Goal: Task Accomplishment & Management: Manage account settings

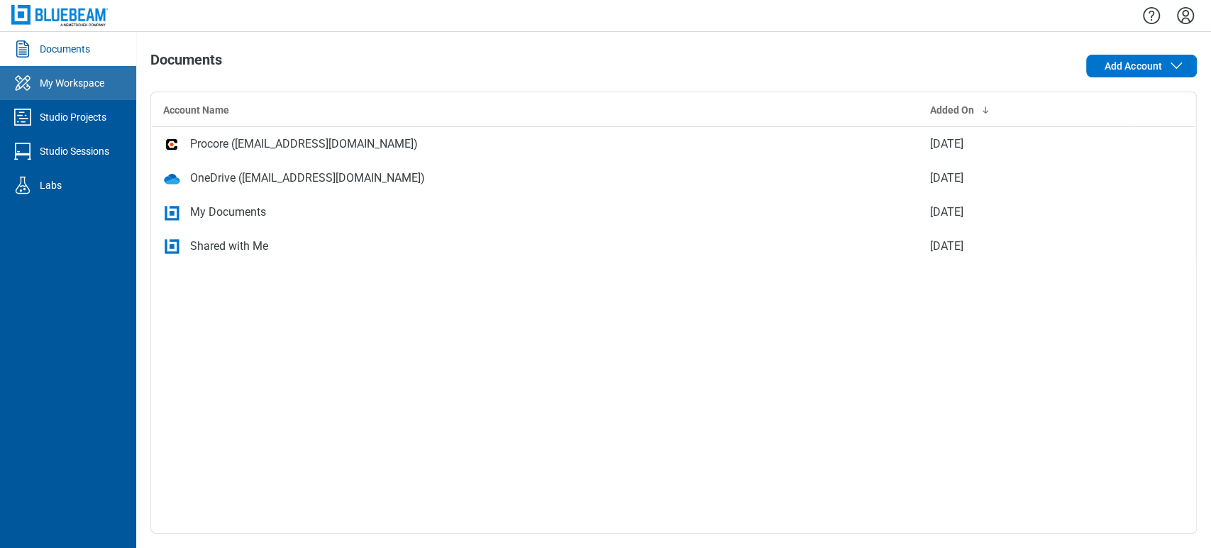
click at [92, 82] on div "My Workspace" at bounding box center [72, 83] width 65 height 14
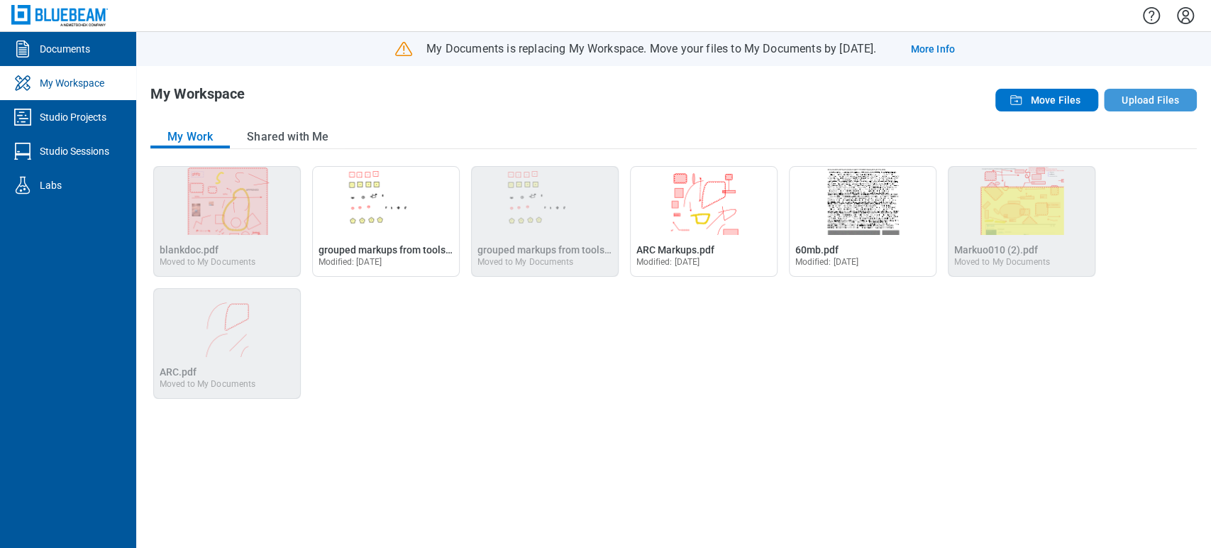
click at [1158, 103] on button "Upload Files" at bounding box center [1150, 100] width 93 height 23
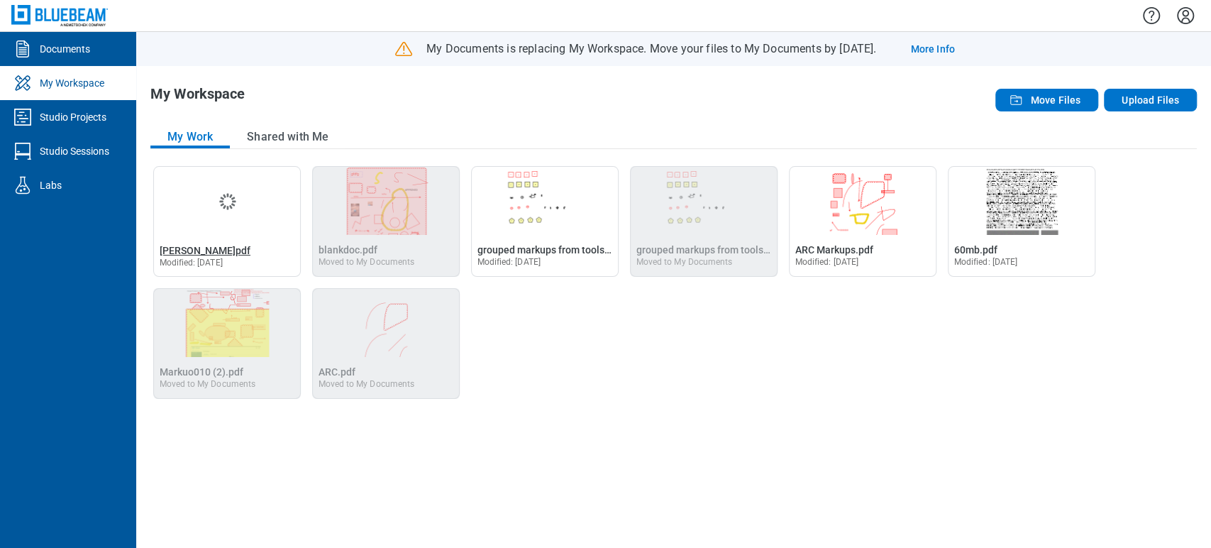
click at [192, 253] on span "[PERSON_NAME]pdf" at bounding box center [205, 250] width 91 height 11
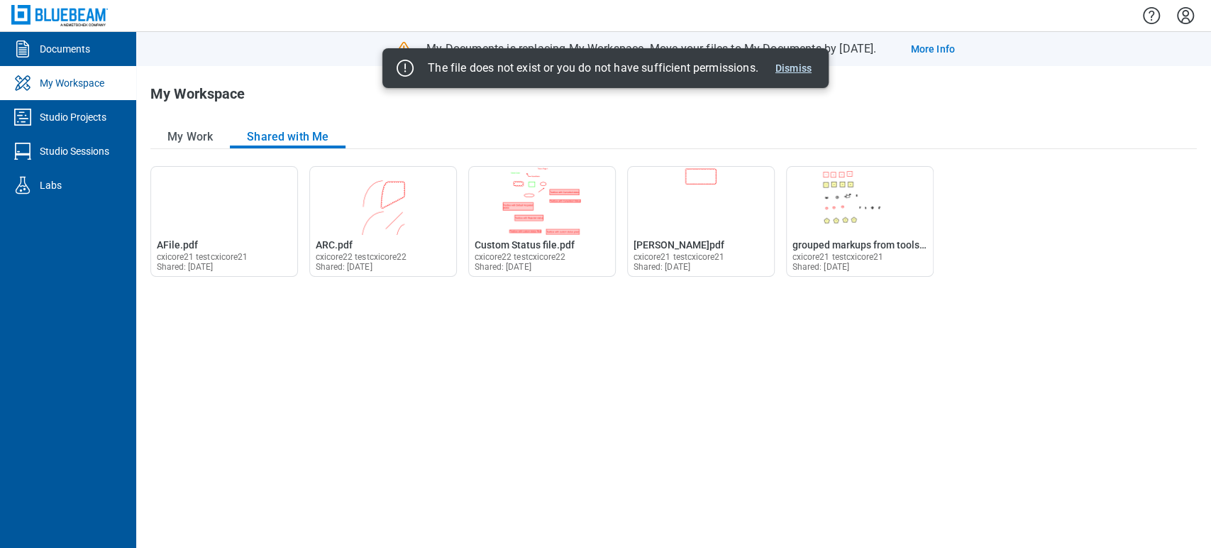
click at [812, 65] on button "Dismiss" at bounding box center [794, 68] width 48 height 17
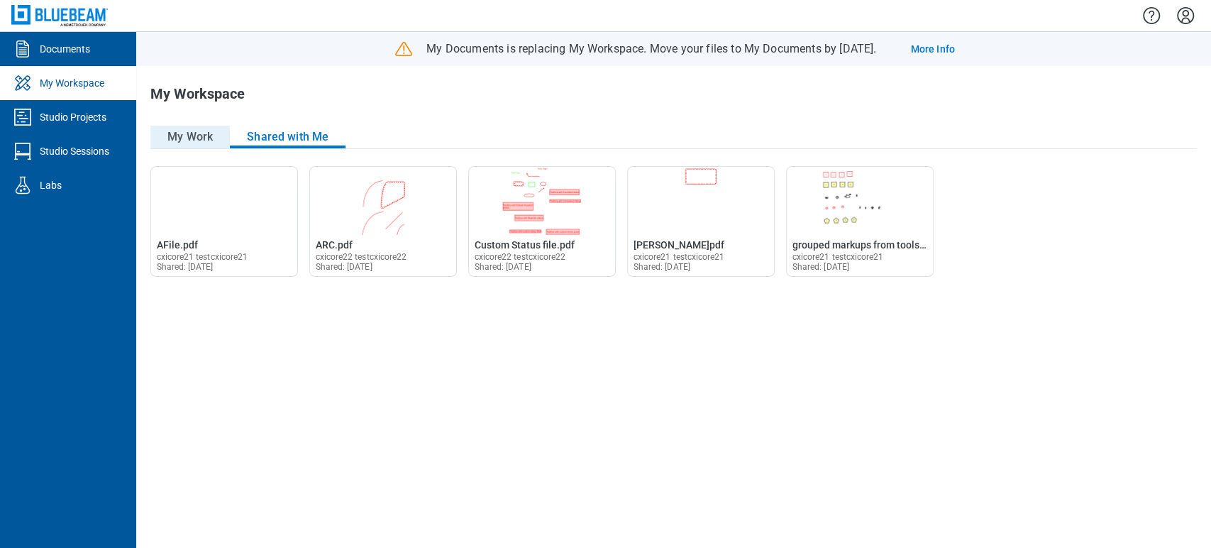
drag, startPoint x: 177, startPoint y: 140, endPoint x: 171, endPoint y: 135, distance: 8.0
click at [177, 141] on button "My Work" at bounding box center [189, 137] width 79 height 23
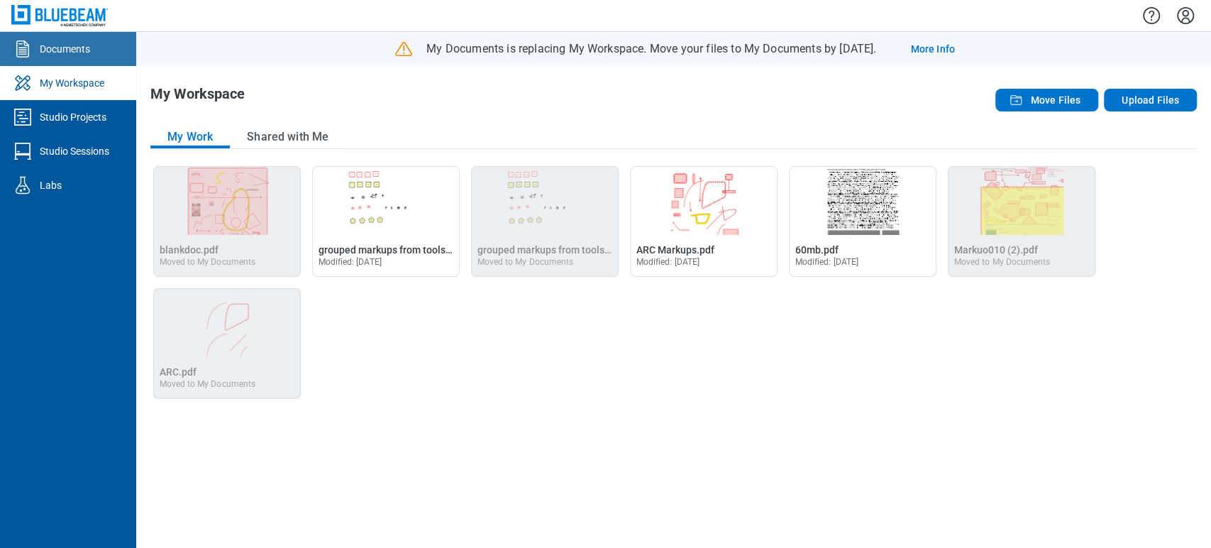
click at [55, 56] on link "Documents" at bounding box center [68, 49] width 136 height 34
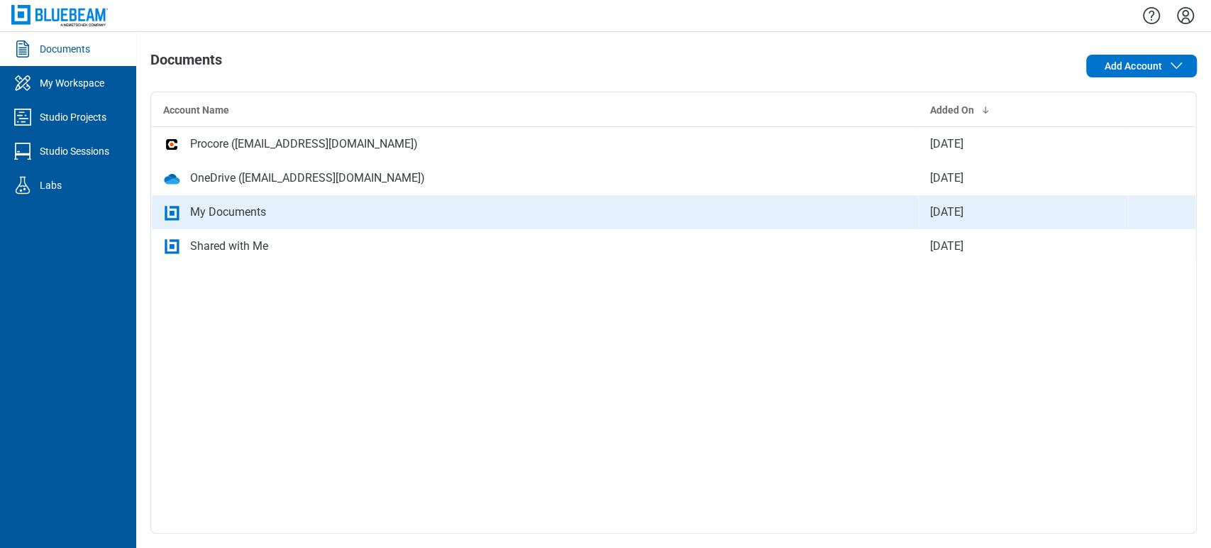
click at [343, 197] on td "My Documents" at bounding box center [536, 212] width 768 height 34
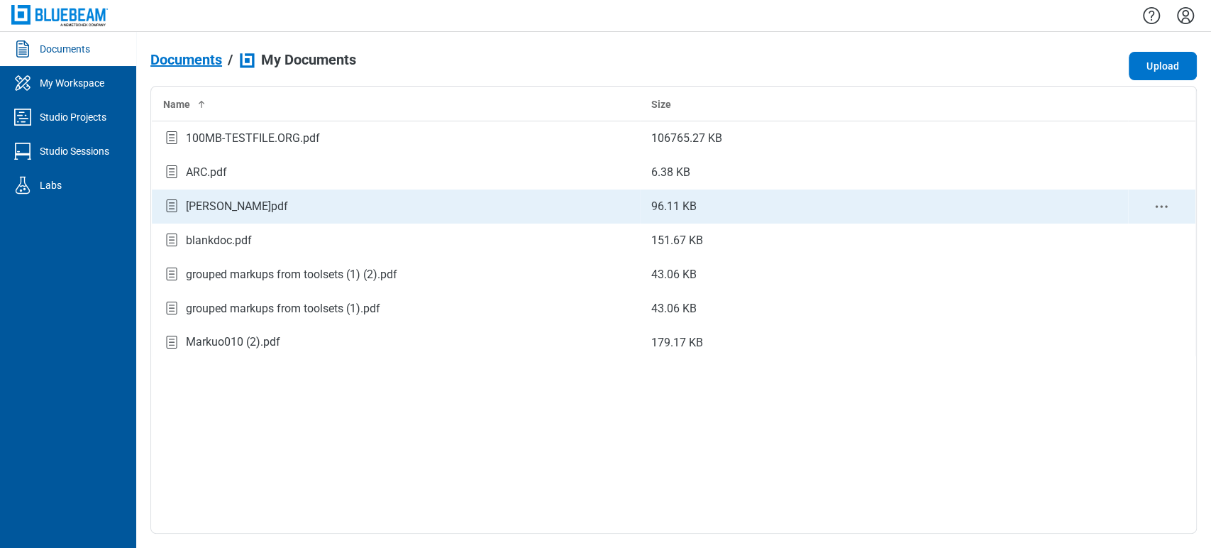
click at [1168, 209] on icon "context-menu" at bounding box center [1161, 206] width 17 height 17
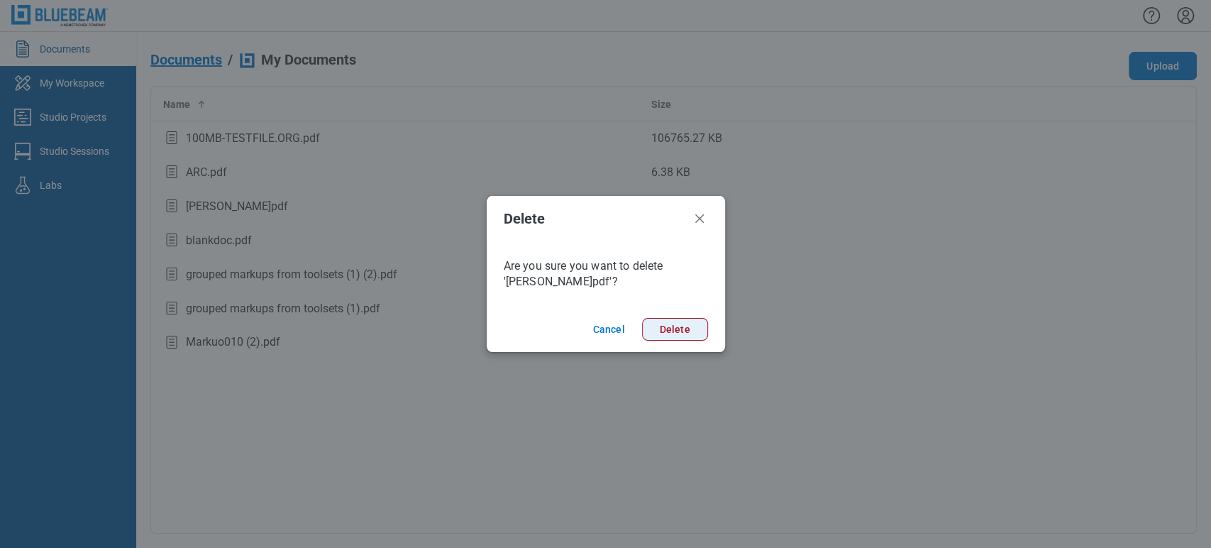
click at [686, 338] on button "Delete" at bounding box center [675, 329] width 66 height 23
click at [651, 328] on button "Delete" at bounding box center [675, 329] width 66 height 23
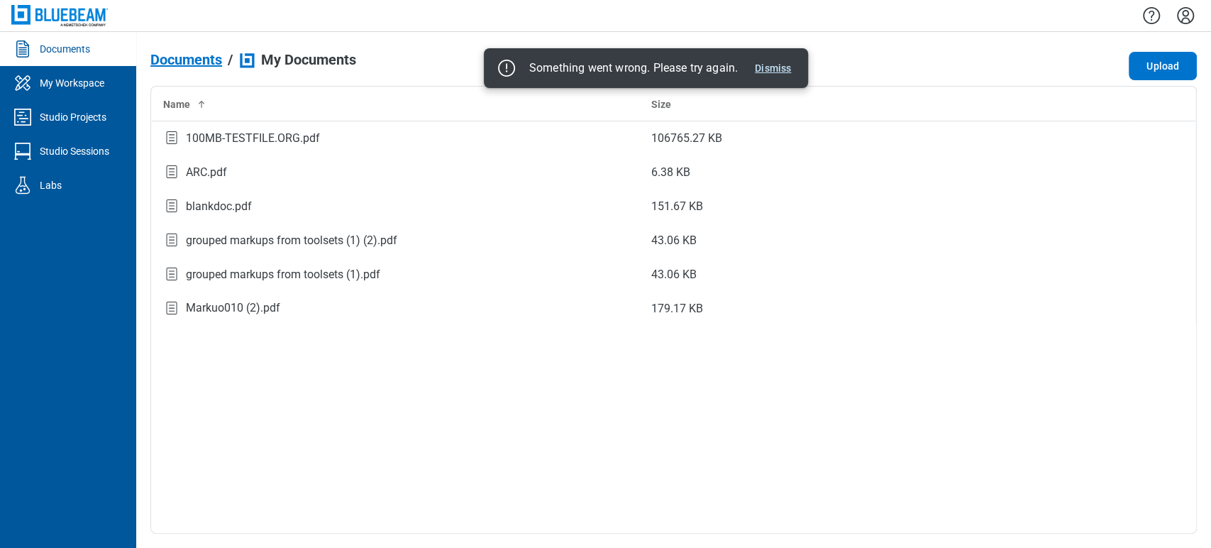
click at [766, 65] on button "Dismiss" at bounding box center [773, 68] width 48 height 17
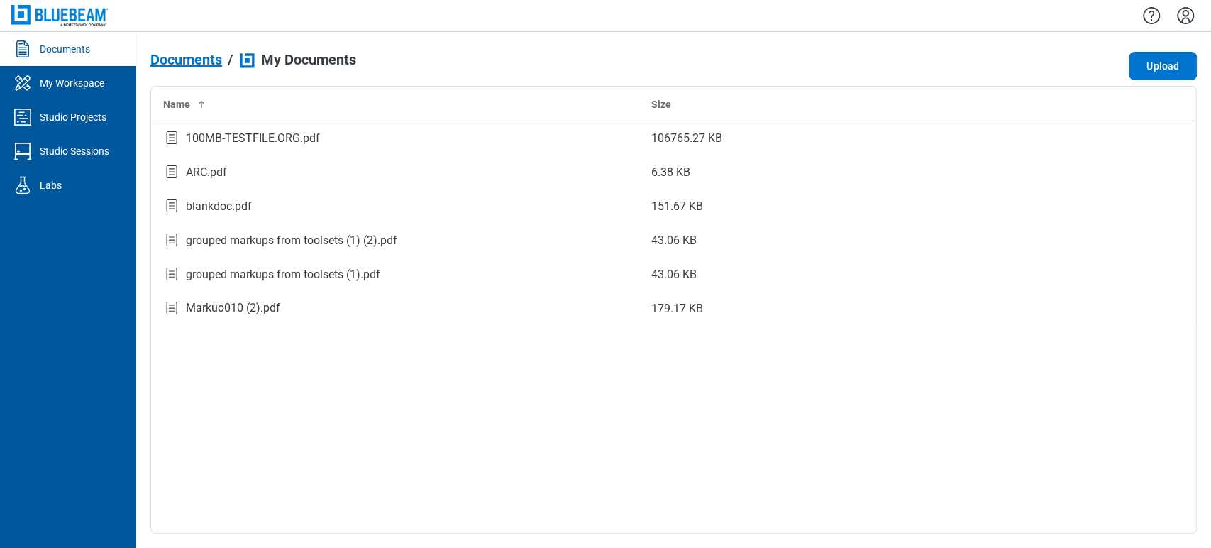
click at [194, 60] on span "Documents" at bounding box center [186, 60] width 72 height 16
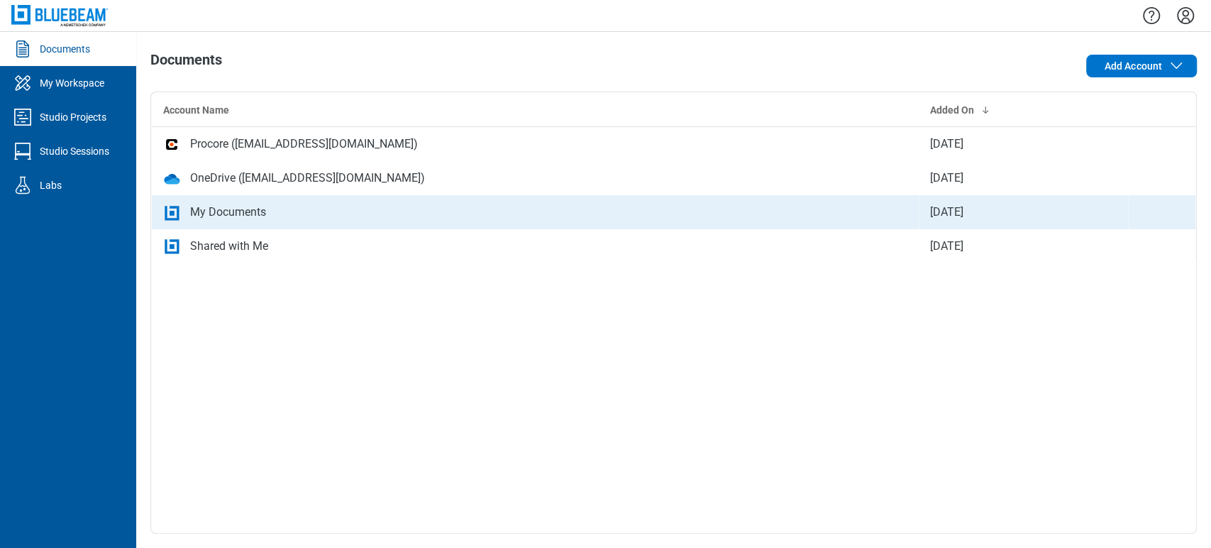
click at [218, 204] on div "My Documents" at bounding box center [228, 212] width 76 height 17
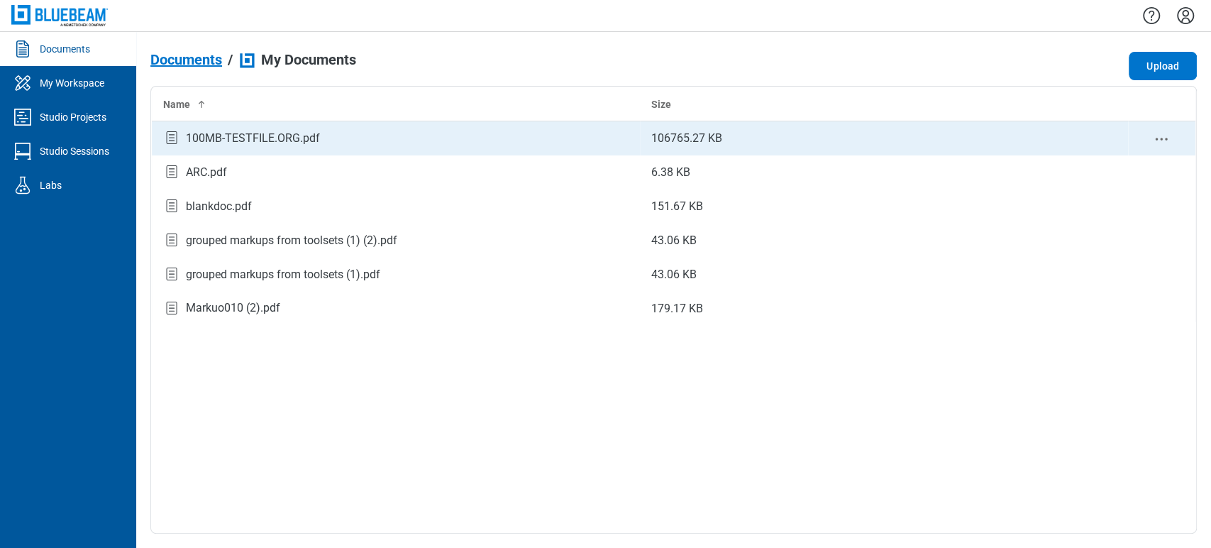
click at [1162, 131] on icon "context-menu" at bounding box center [1161, 139] width 17 height 17
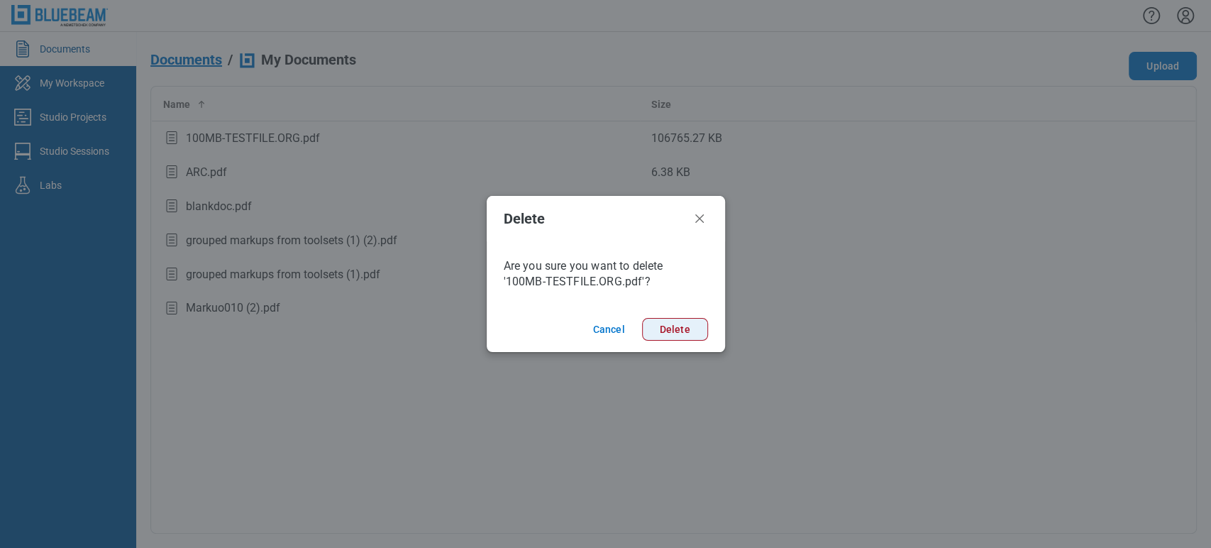
click at [673, 333] on button "Delete" at bounding box center [675, 329] width 66 height 23
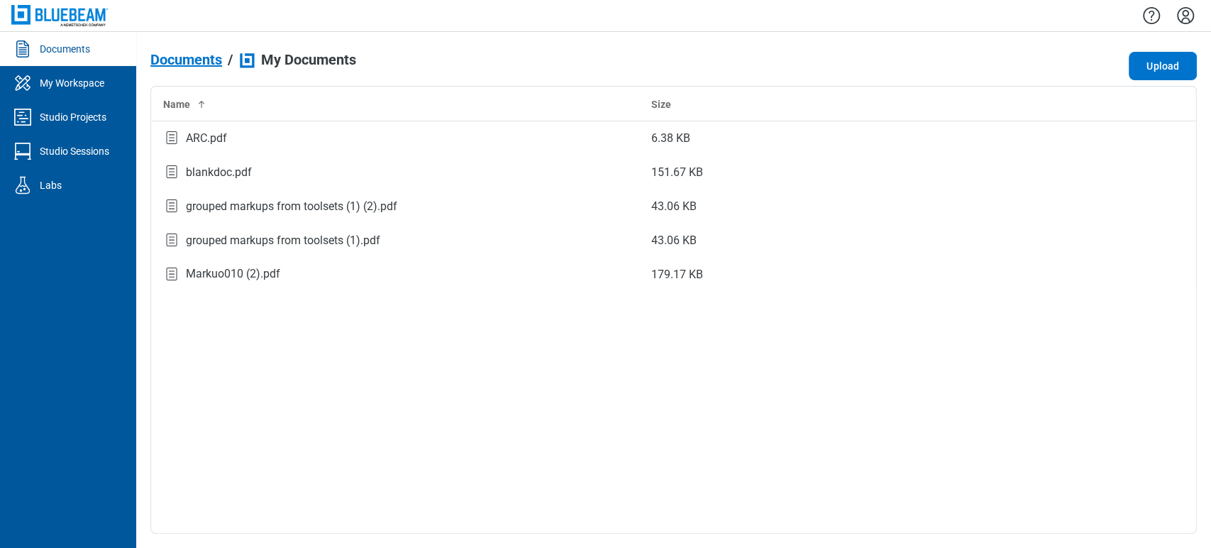
click at [193, 58] on span "Documents" at bounding box center [186, 60] width 72 height 16
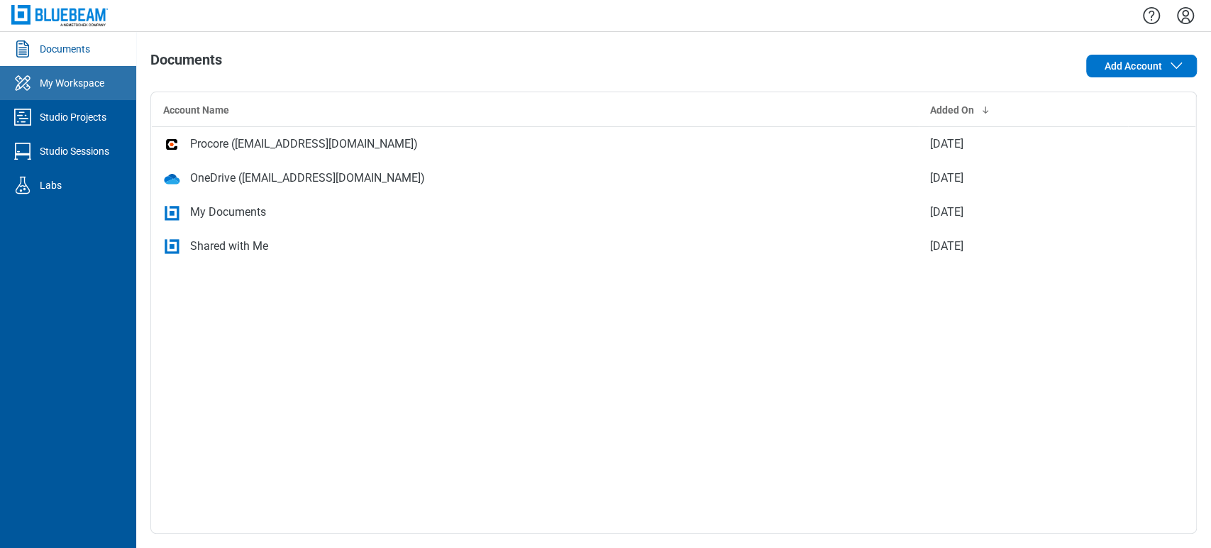
click at [50, 84] on div "My Workspace" at bounding box center [72, 83] width 65 height 14
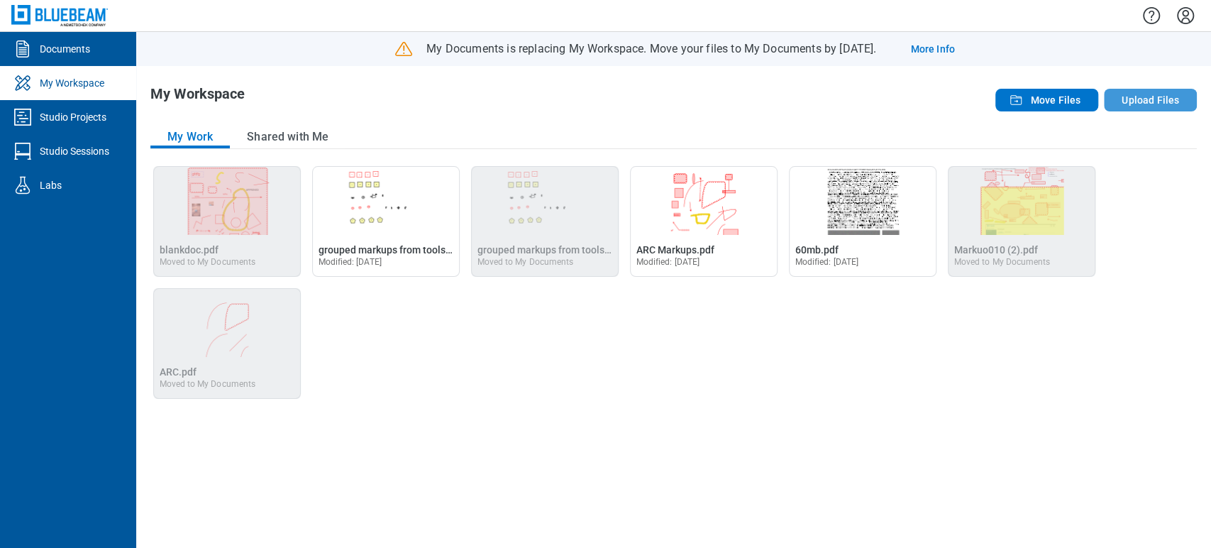
click at [1141, 104] on button "Upload Files" at bounding box center [1150, 100] width 93 height 23
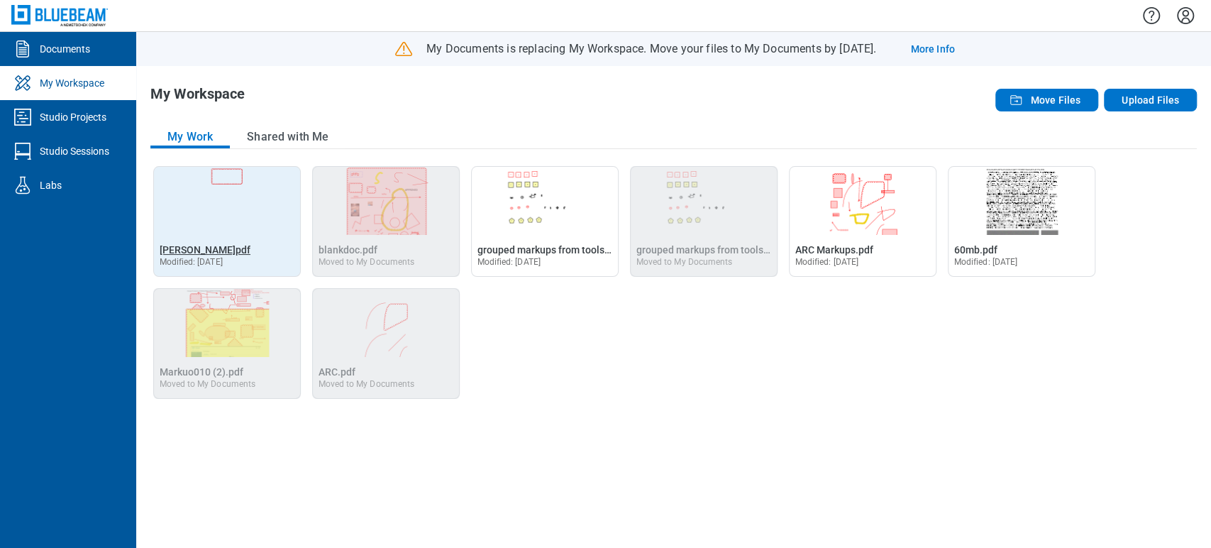
click at [210, 248] on span "[PERSON_NAME]pdf" at bounding box center [205, 249] width 91 height 11
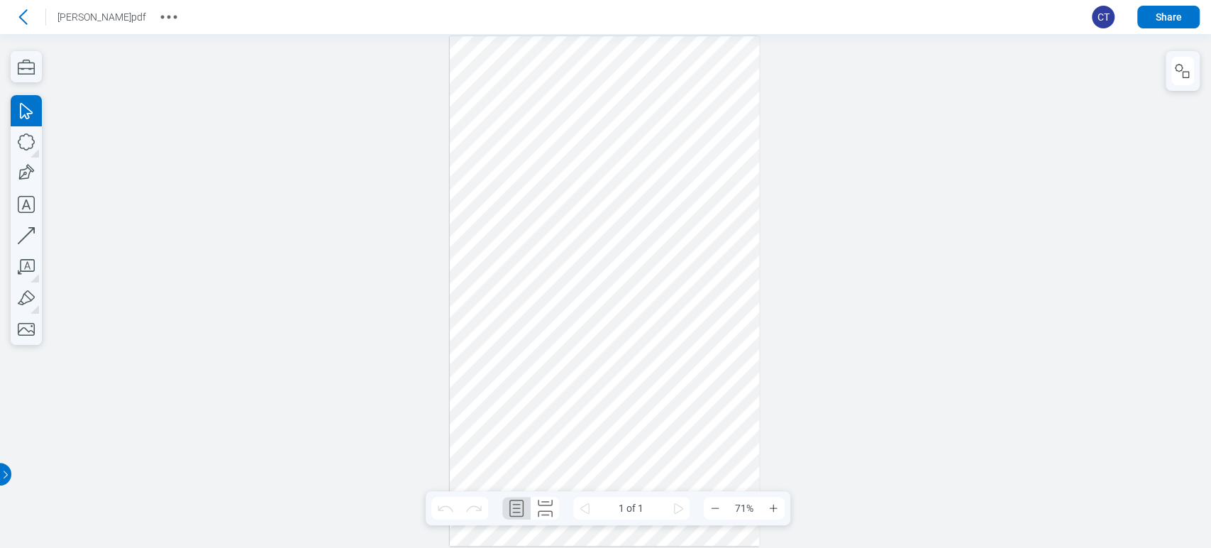
click at [1002, 97] on div at bounding box center [605, 291] width 1211 height 514
click at [26, 13] on icon at bounding box center [22, 17] width 23 height 23
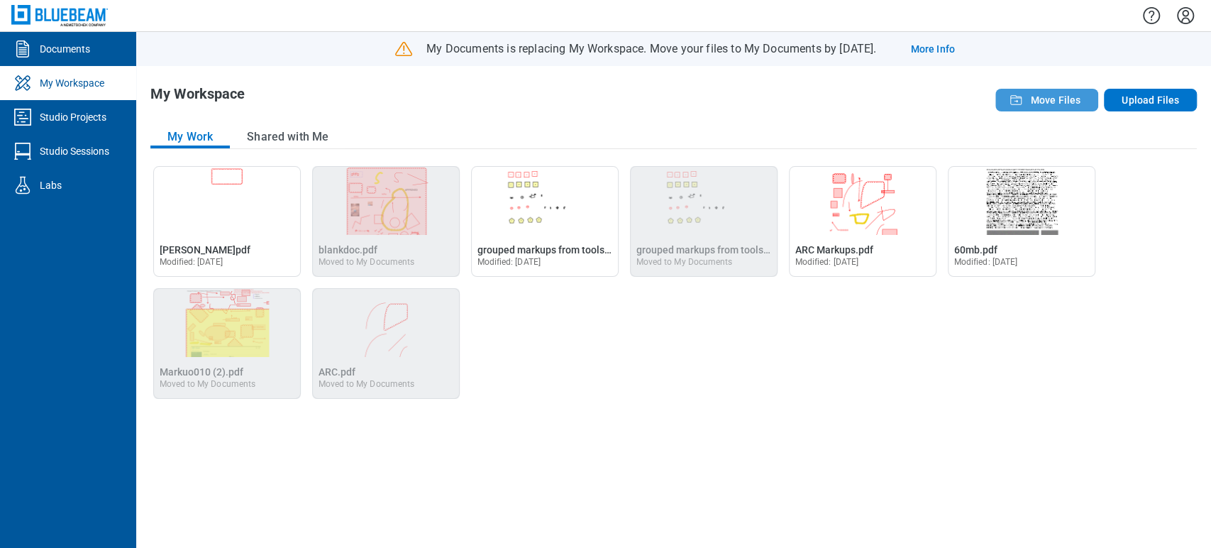
click at [1078, 101] on span "Move Files" at bounding box center [1055, 100] width 50 height 14
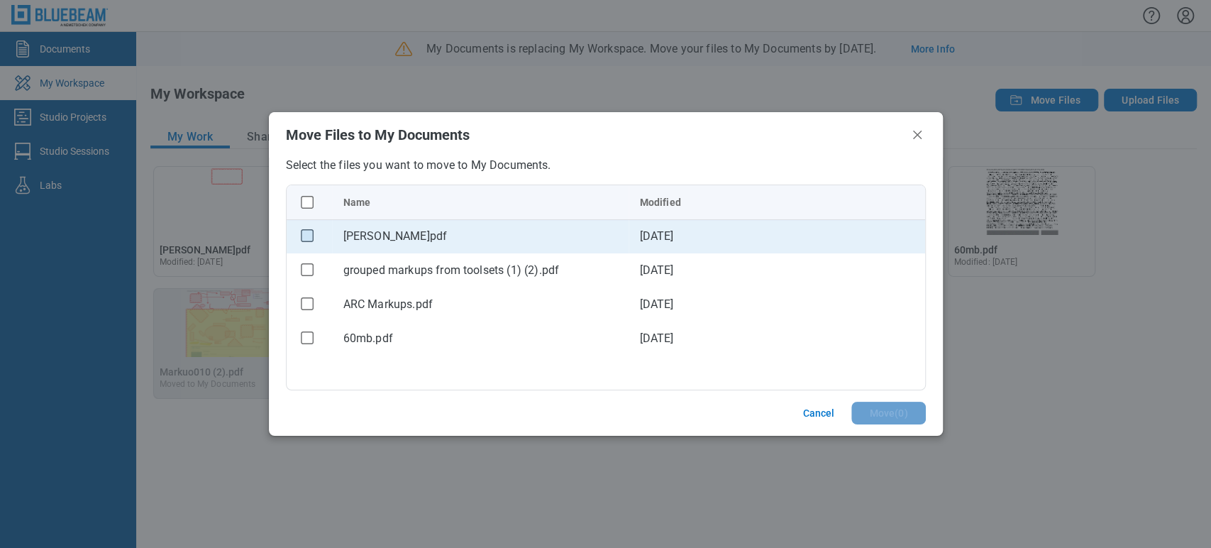
click at [302, 233] on rect "checkbox" at bounding box center [307, 236] width 12 height 12
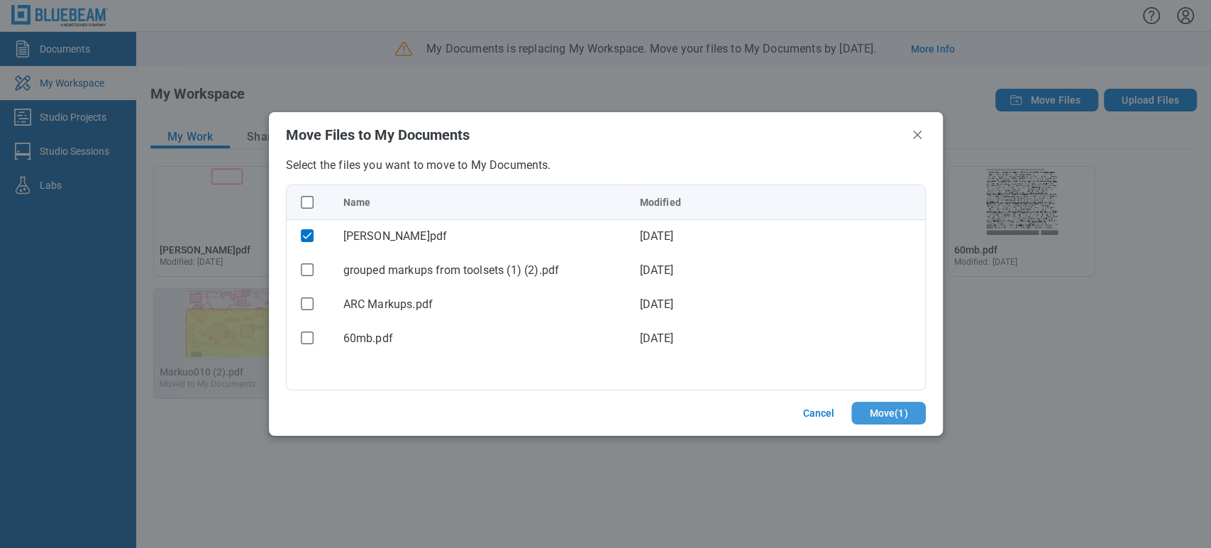
click at [888, 406] on button "Move ( 1 )" at bounding box center [888, 413] width 74 height 23
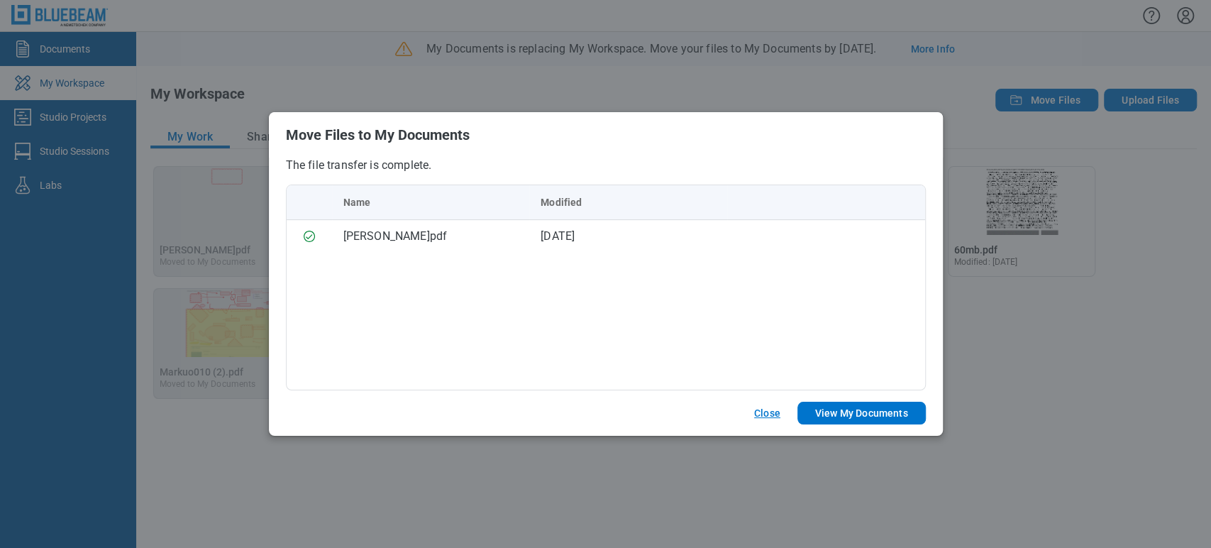
click at [778, 410] on button "Close" at bounding box center [767, 413] width 60 height 23
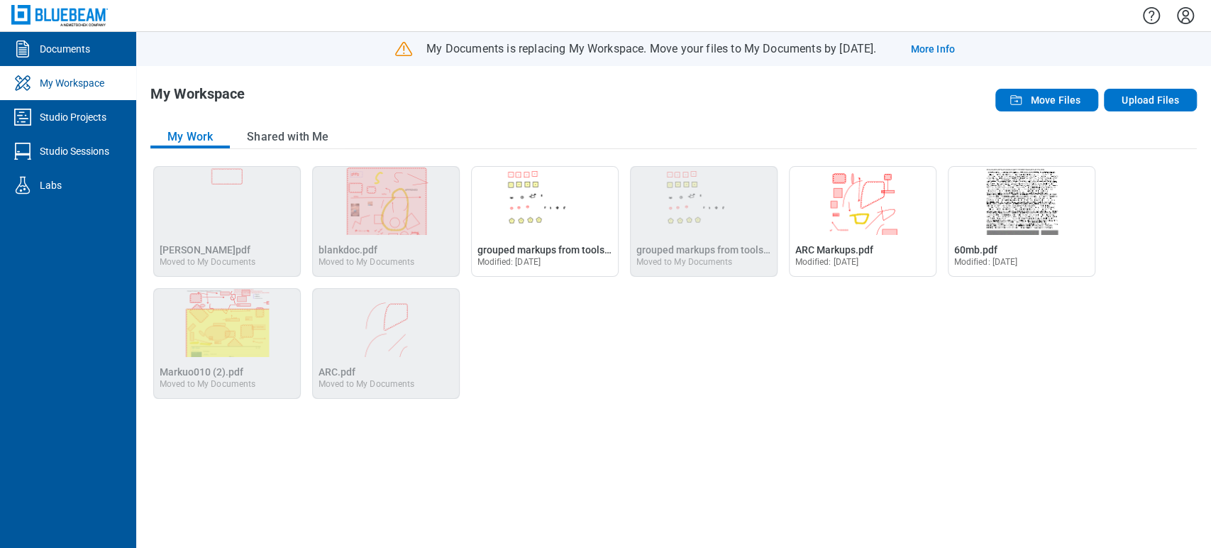
click at [1190, 18] on icon "Settings" at bounding box center [1185, 15] width 23 height 23
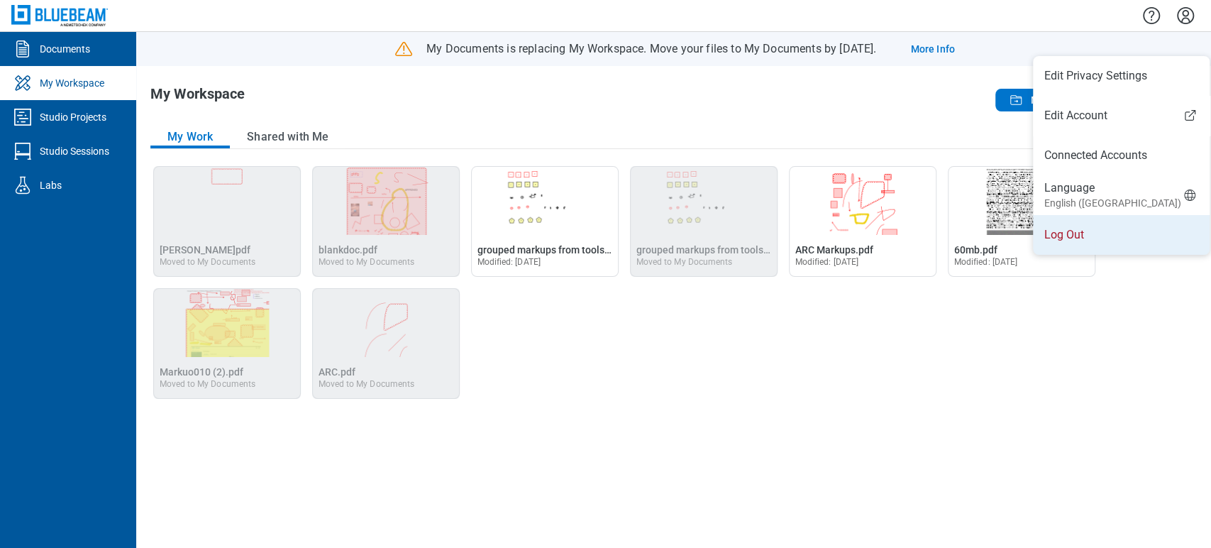
click at [1094, 215] on li "Log Out" at bounding box center [1121, 235] width 177 height 40
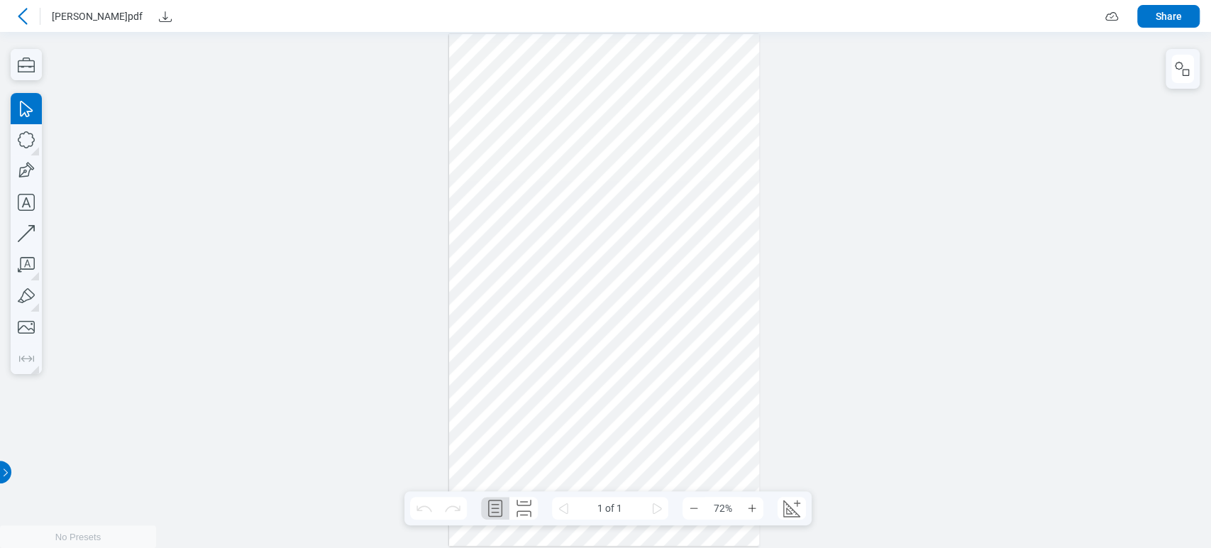
click at [23, 18] on icon at bounding box center [22, 16] width 17 height 17
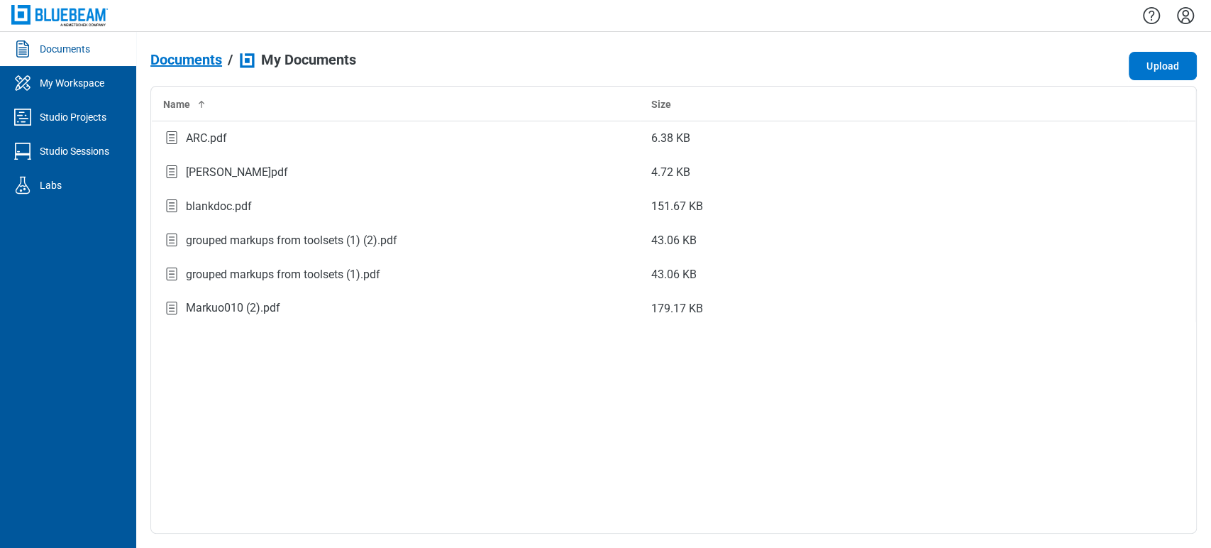
click at [175, 57] on span "Documents" at bounding box center [186, 60] width 72 height 16
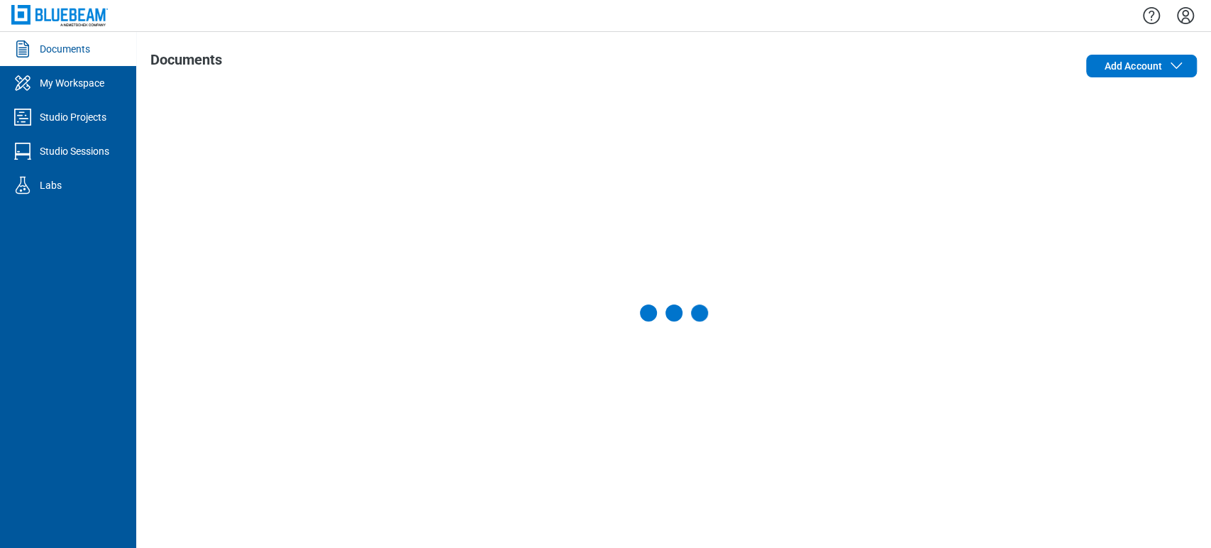
click at [1180, 21] on icon "Settings" at bounding box center [1185, 15] width 17 height 17
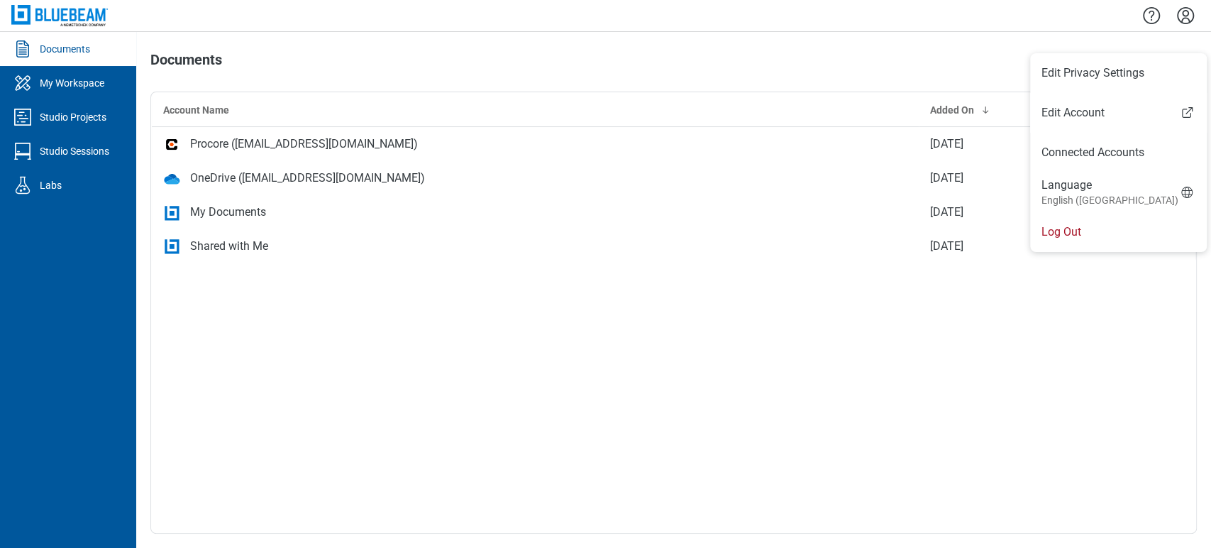
drag, startPoint x: 1068, startPoint y: 211, endPoint x: 477, endPoint y: 418, distance: 625.3
click at [782, 437] on body "Documents My Workspace Studio Projects Studio Sessions Labs Documents Add Accou…" at bounding box center [605, 274] width 1211 height 548
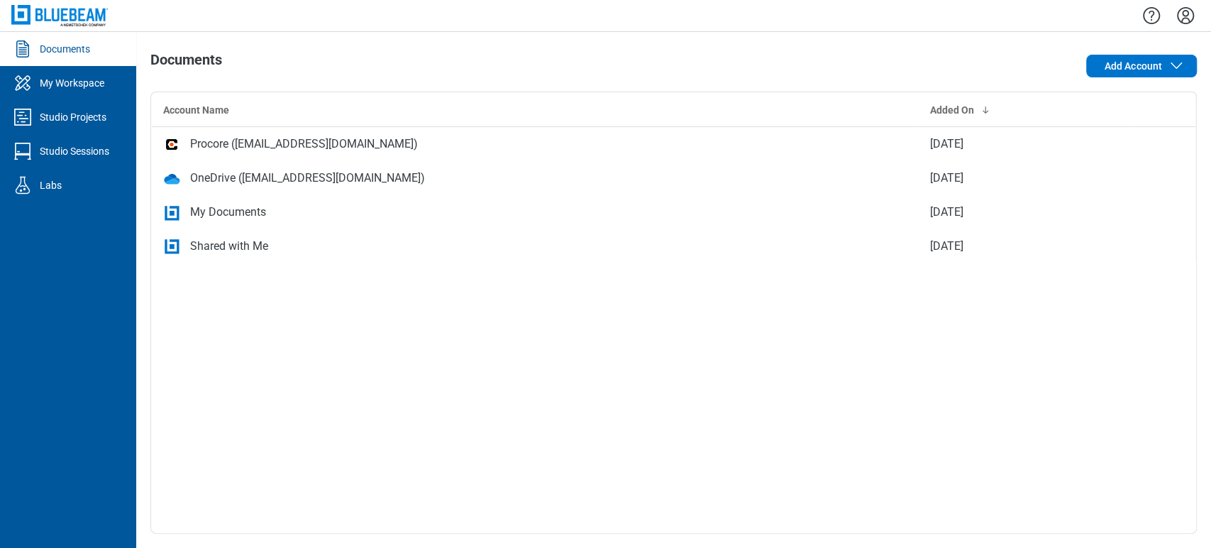
drag, startPoint x: 403, startPoint y: 411, endPoint x: 179, endPoint y: 248, distance: 276.7
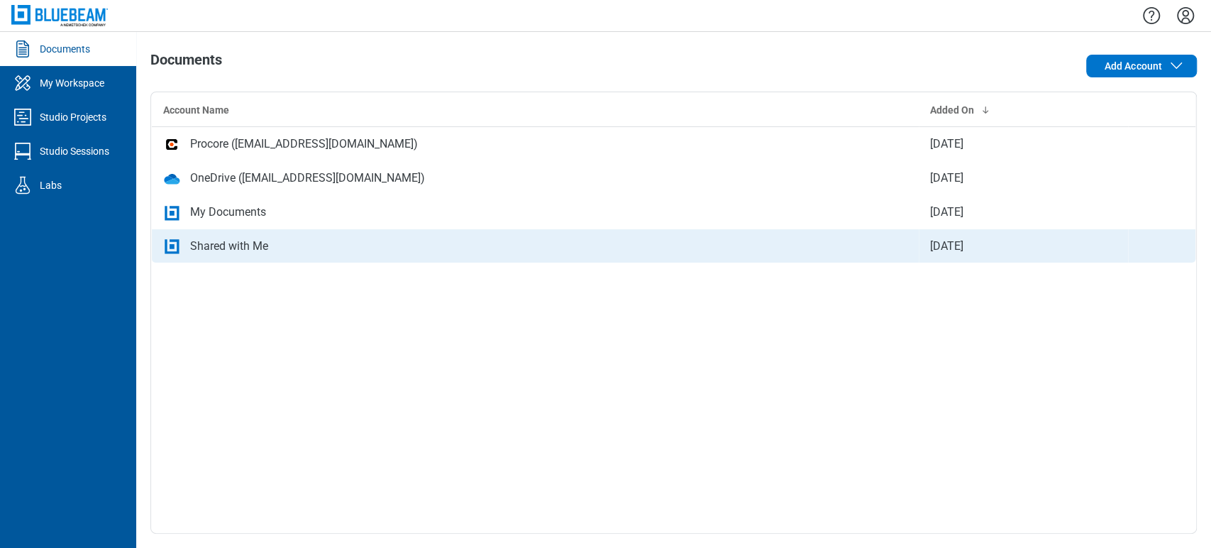
click at [400, 409] on div "Account Name Added On Procore ([EMAIL_ADDRESS][DOMAIN_NAME]) [DATE] OneDrive ([…" at bounding box center [673, 313] width 1046 height 442
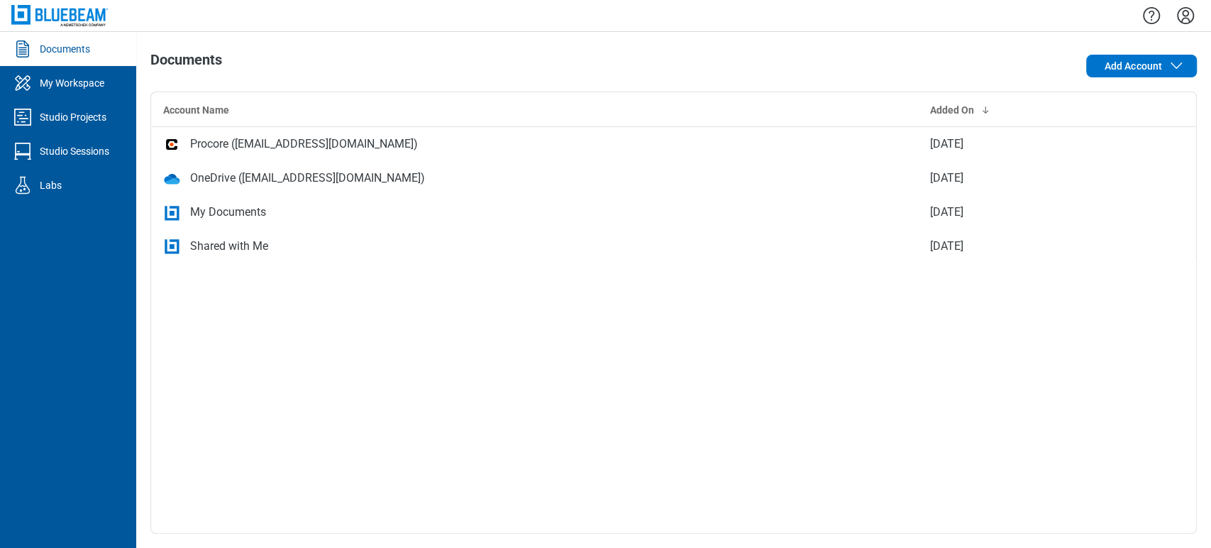
click at [102, 57] on link "Documents" at bounding box center [68, 49] width 136 height 34
click at [104, 84] on div "My Workspace" at bounding box center [72, 83] width 65 height 14
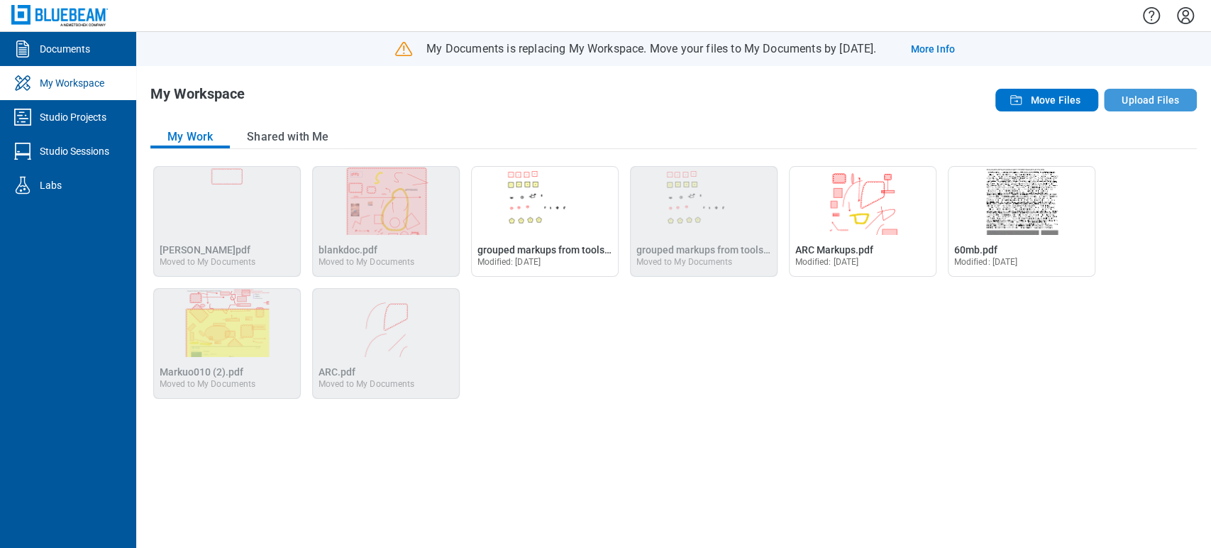
click at [1131, 101] on button "Upload Files" at bounding box center [1150, 100] width 93 height 23
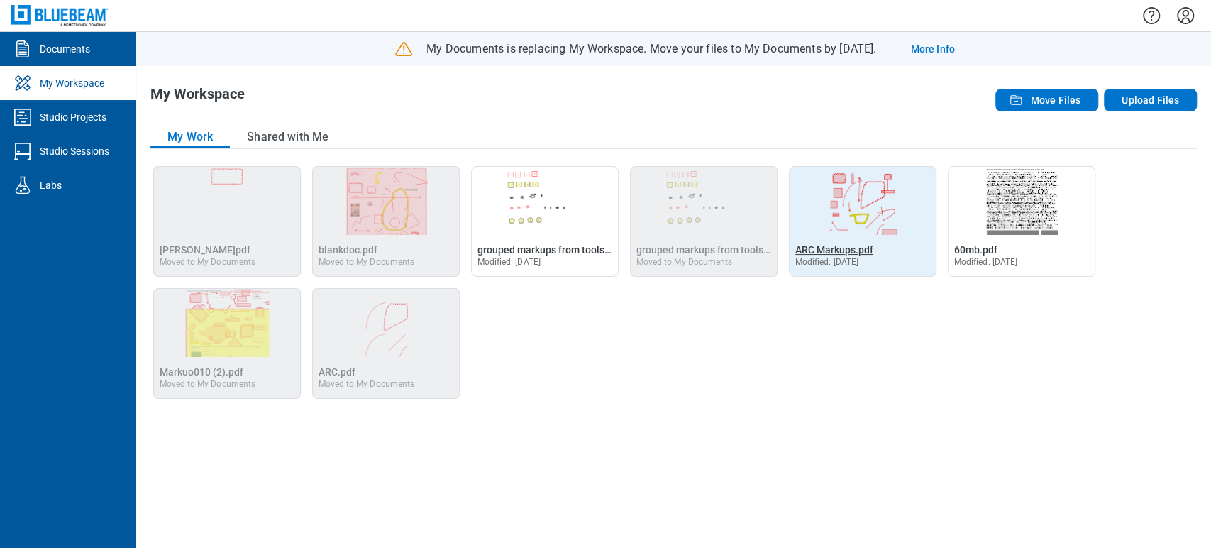
click at [820, 254] on span "ARC Markups.pdf" at bounding box center [834, 249] width 78 height 11
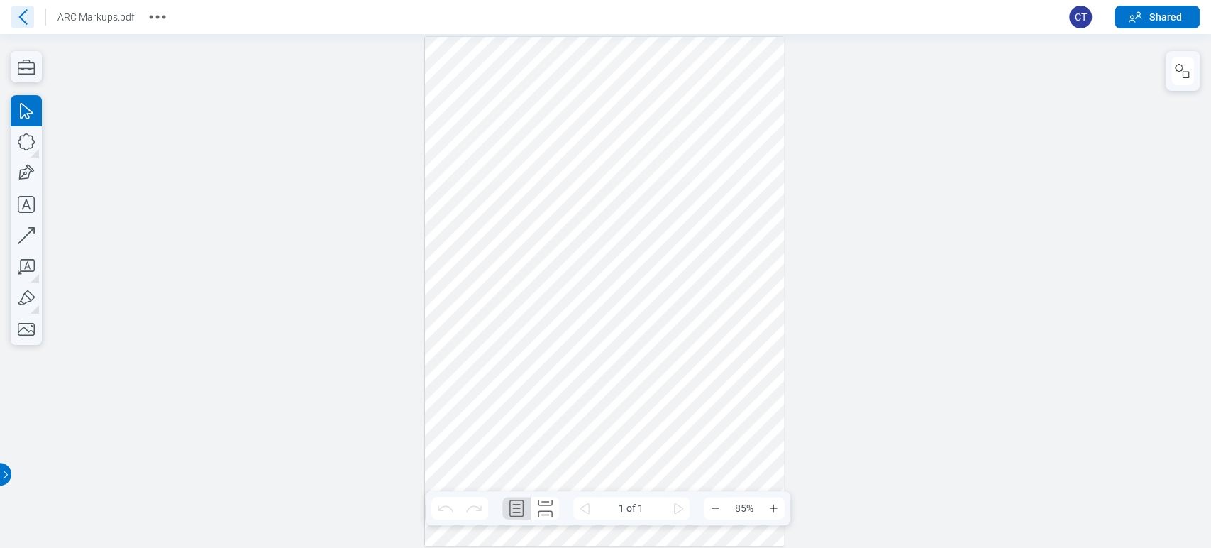
click at [21, 12] on icon at bounding box center [22, 17] width 23 height 23
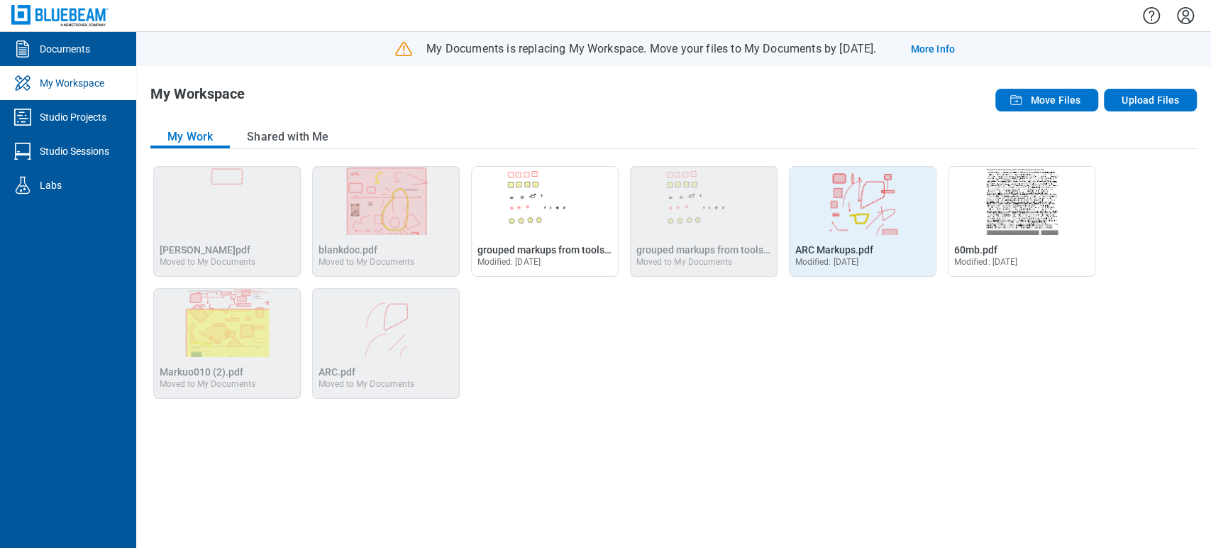
click at [859, 199] on img "Open ARC Markups.pdf in Editor" at bounding box center [863, 201] width 146 height 68
click at [843, 247] on span "ARC Markups.pdf" at bounding box center [834, 249] width 78 height 11
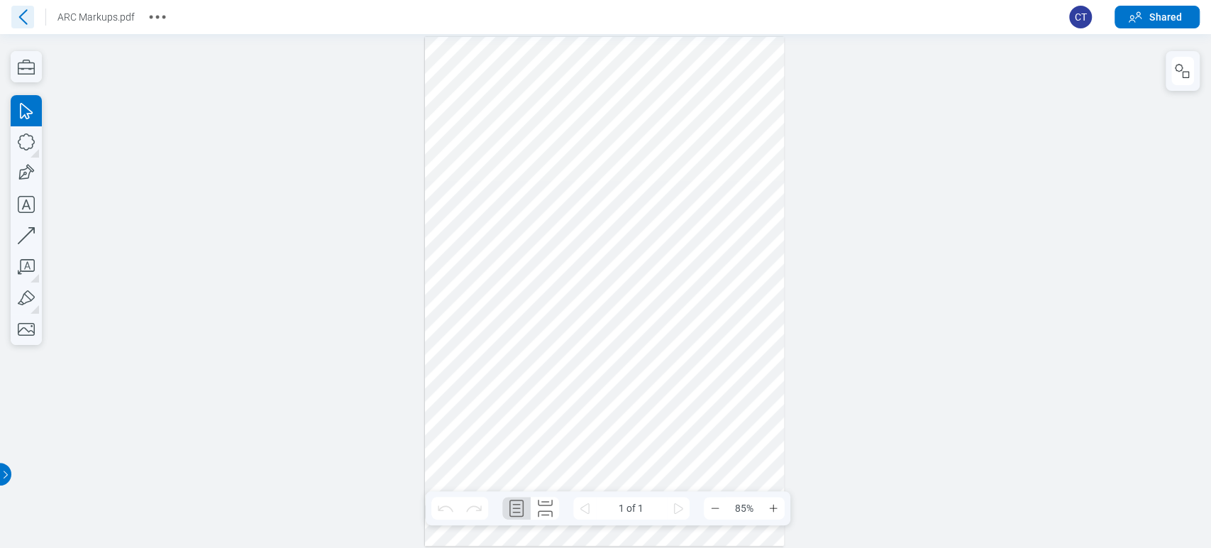
click at [19, 16] on icon at bounding box center [23, 16] width 9 height 15
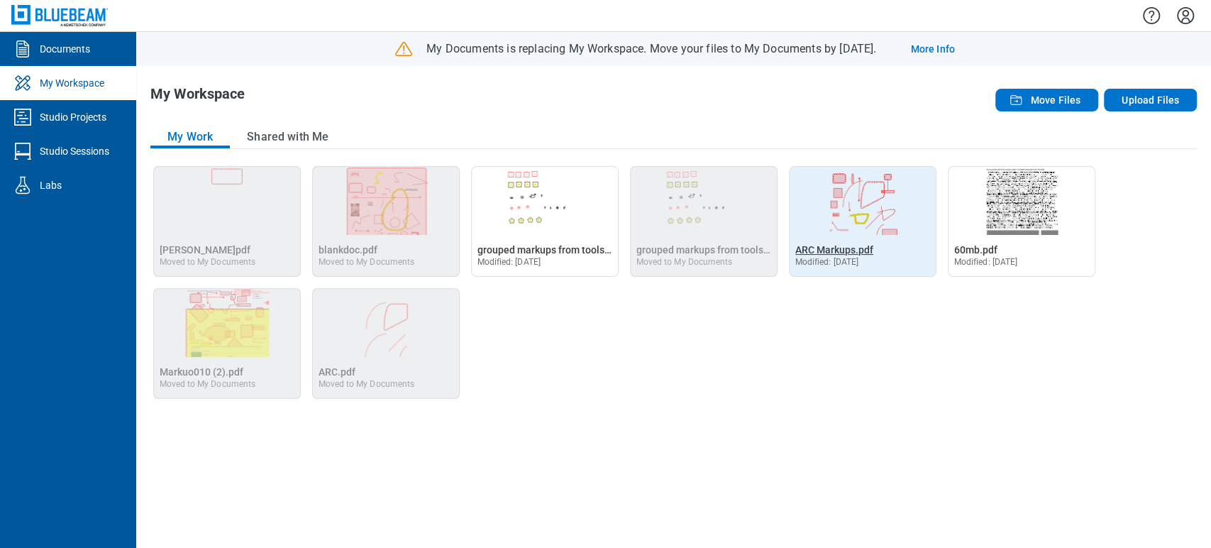
click at [851, 245] on span "ARC Markups.pdf" at bounding box center [834, 249] width 78 height 11
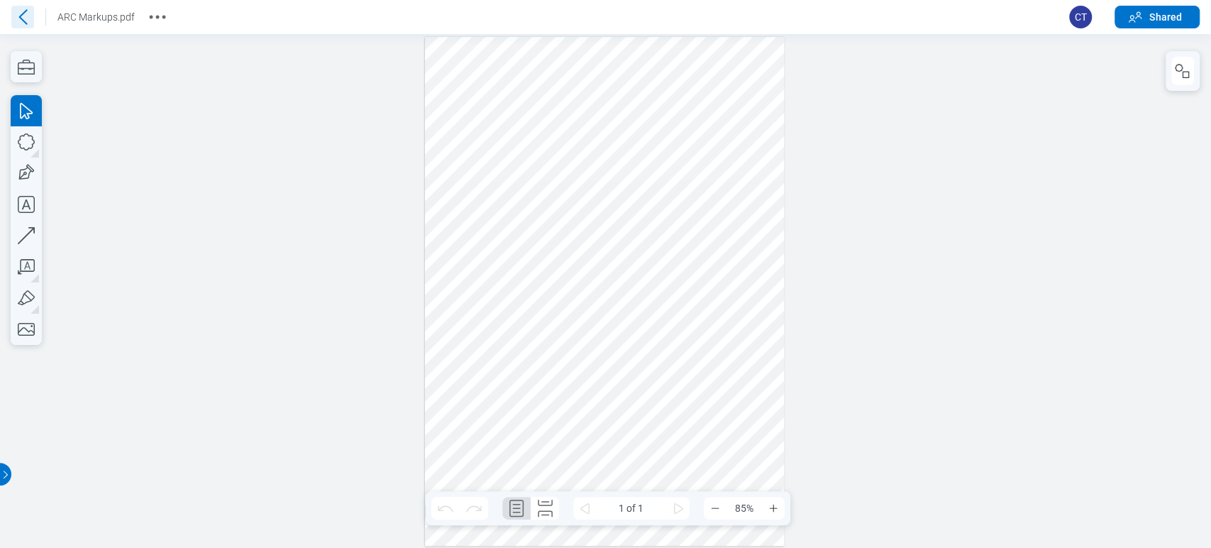
click at [22, 16] on icon at bounding box center [22, 17] width 23 height 23
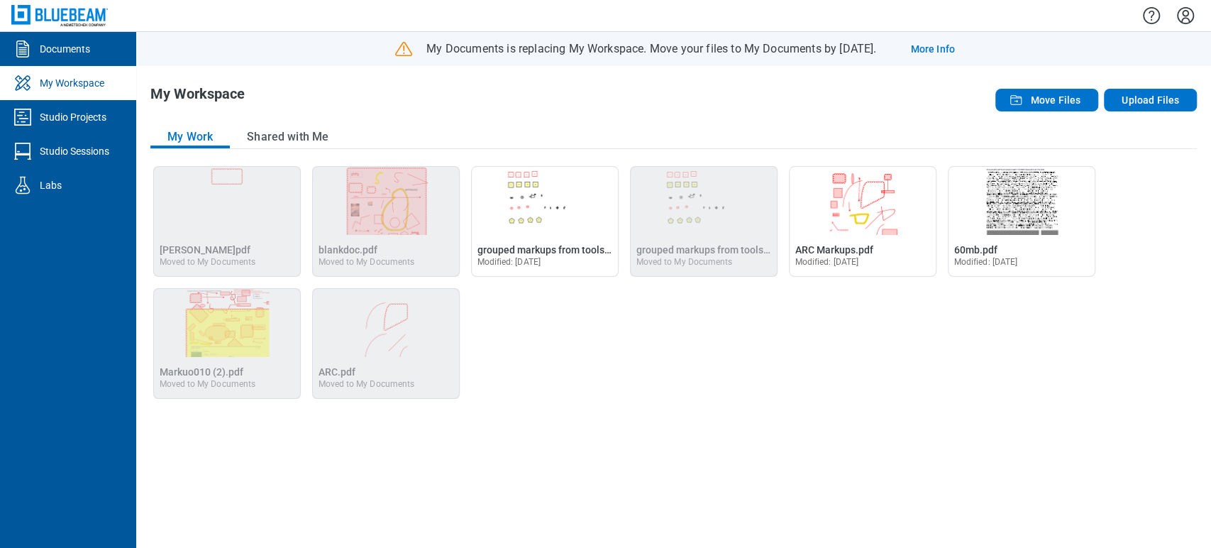
click at [1186, 15] on icon "Settings" at bounding box center [1185, 15] width 23 height 23
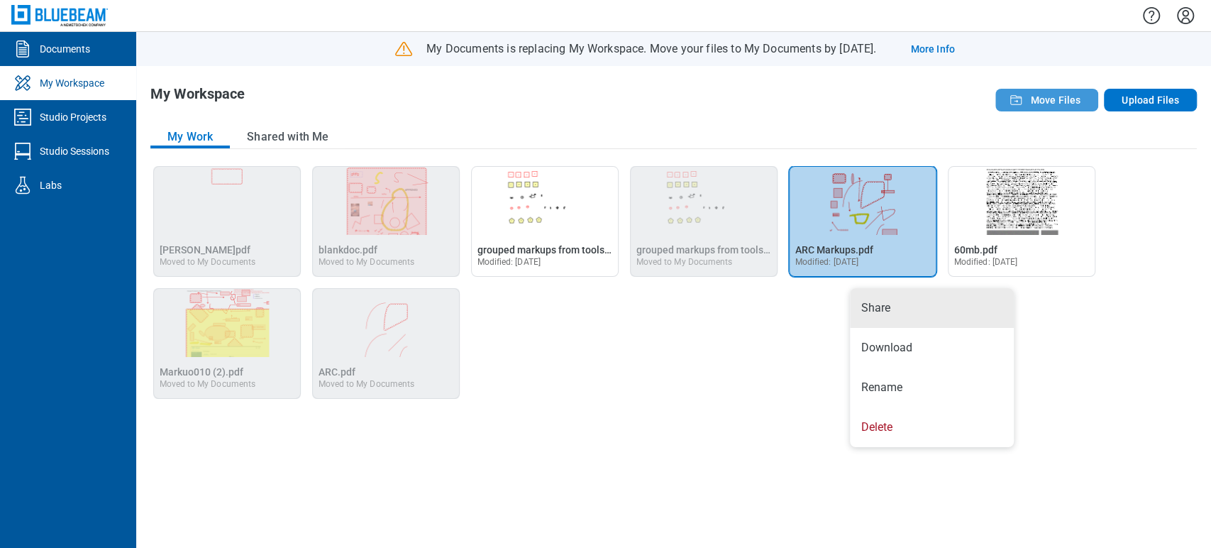
click at [1022, 102] on icon "button" at bounding box center [1015, 100] width 17 height 17
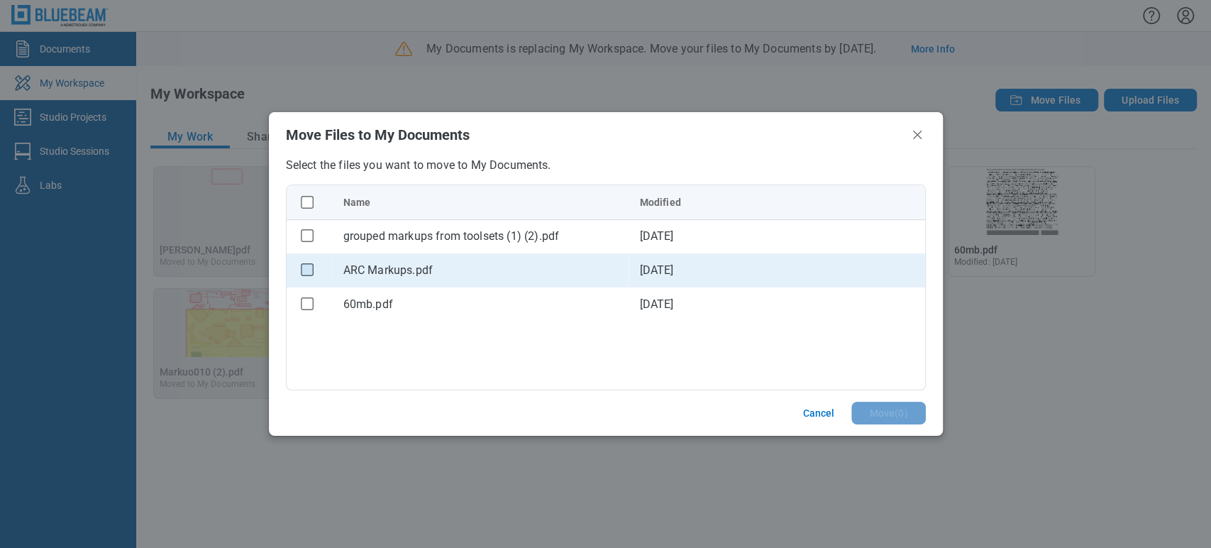
click at [309, 268] on rect "checkbox" at bounding box center [307, 269] width 12 height 12
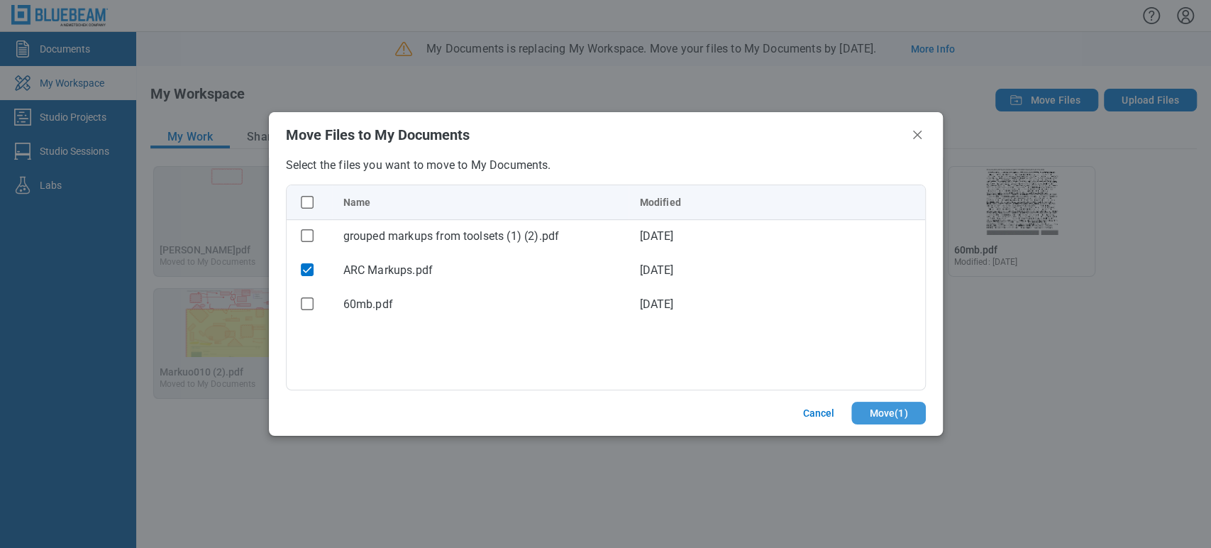
click at [871, 412] on button "Move ( 1 )" at bounding box center [888, 413] width 74 height 23
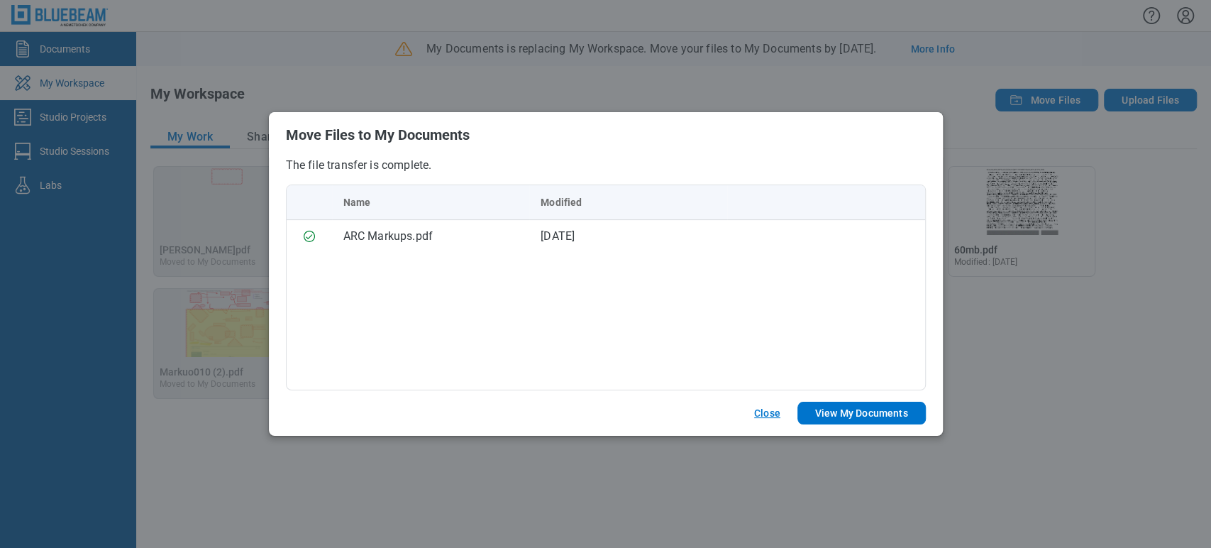
click at [760, 421] on button "Close" at bounding box center [767, 413] width 60 height 23
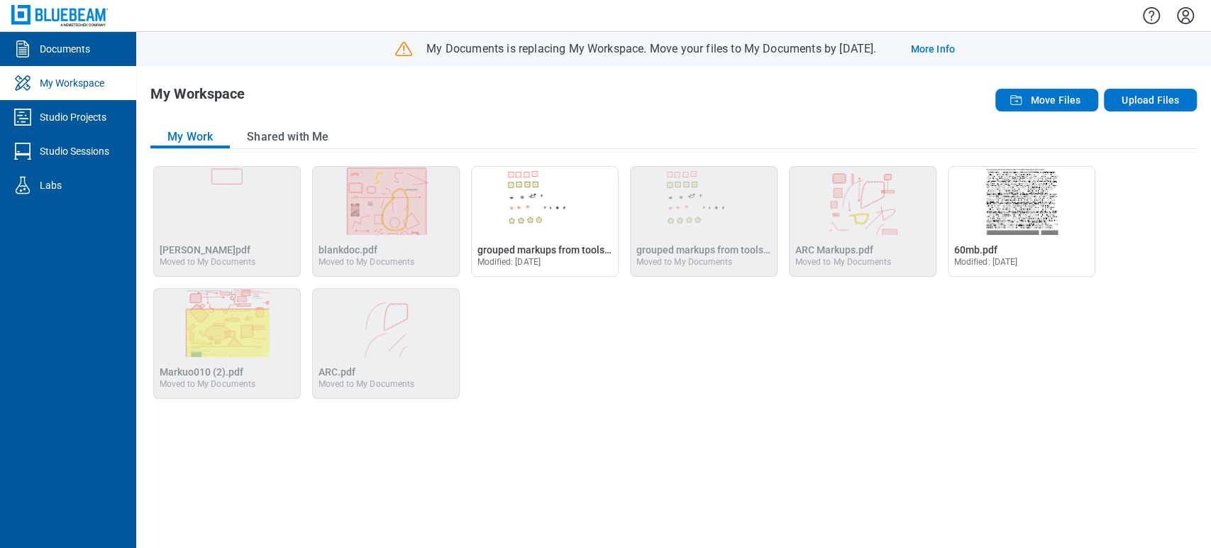
click at [1189, 13] on icon "Settings" at bounding box center [1185, 15] width 23 height 23
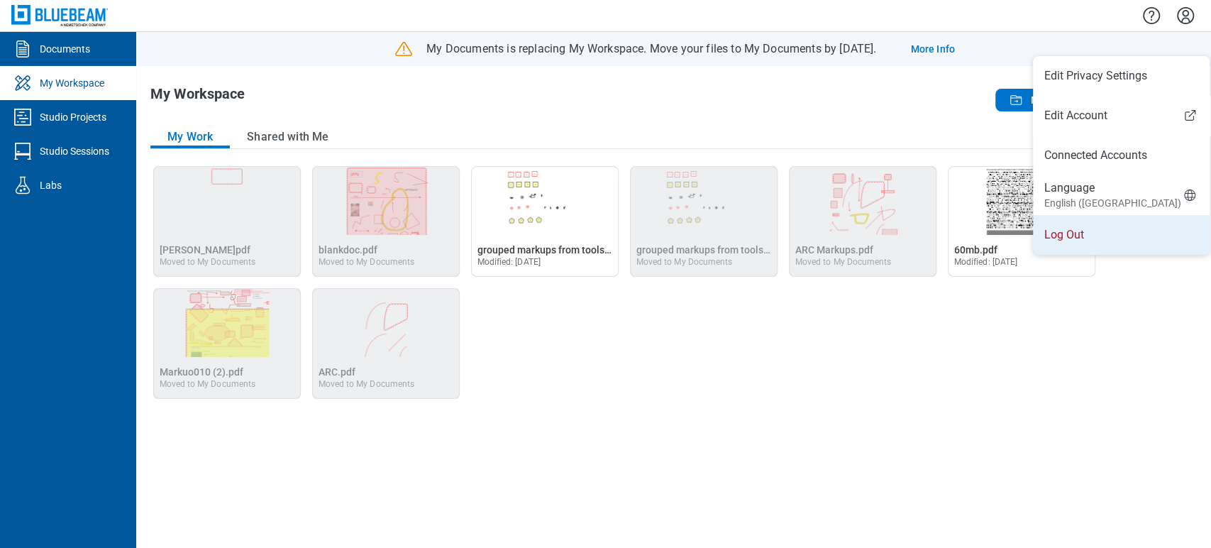
click at [1064, 226] on li "Log Out" at bounding box center [1121, 235] width 177 height 40
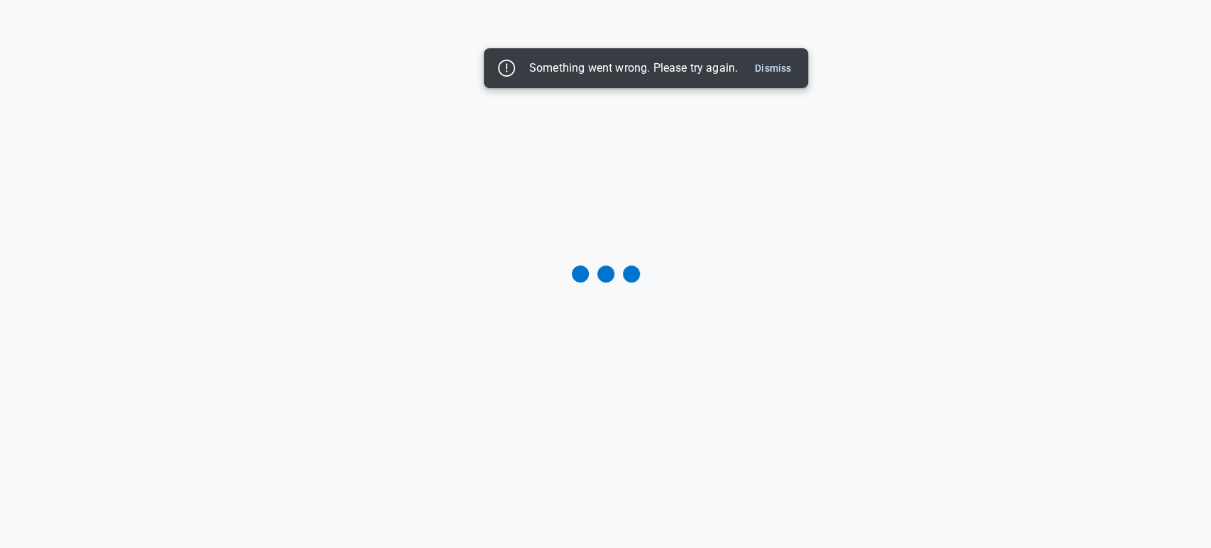
click at [780, 55] on div "Something went wrong. Please try again. Dismiss" at bounding box center [646, 68] width 324 height 40
click at [777, 60] on button "Dismiss" at bounding box center [773, 68] width 48 height 17
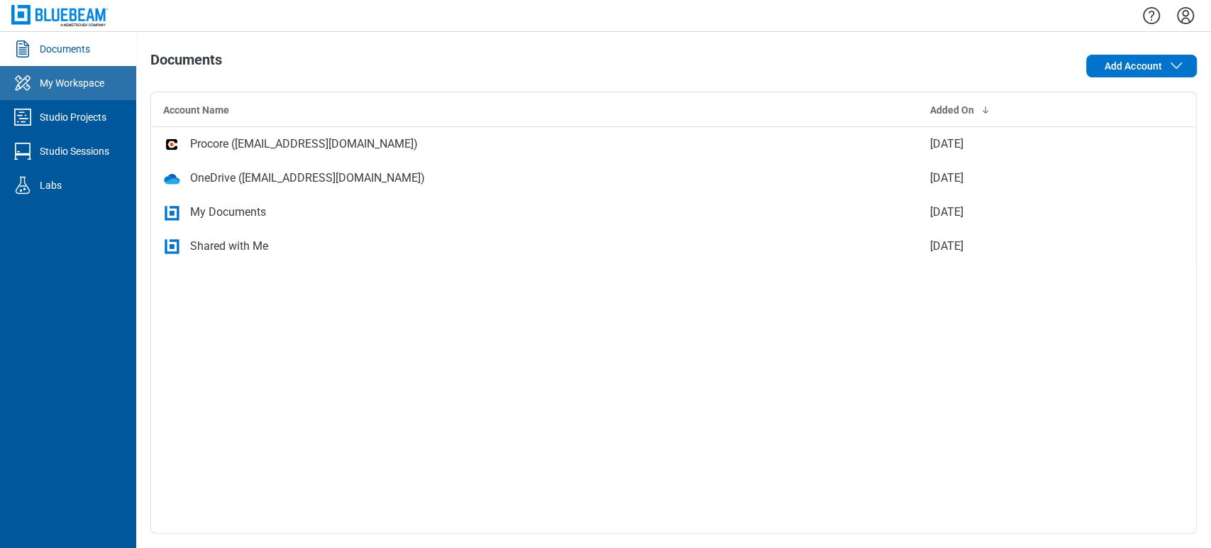
click at [50, 87] on div "My Workspace" at bounding box center [72, 83] width 65 height 14
